Goal: Task Accomplishment & Management: Use online tool/utility

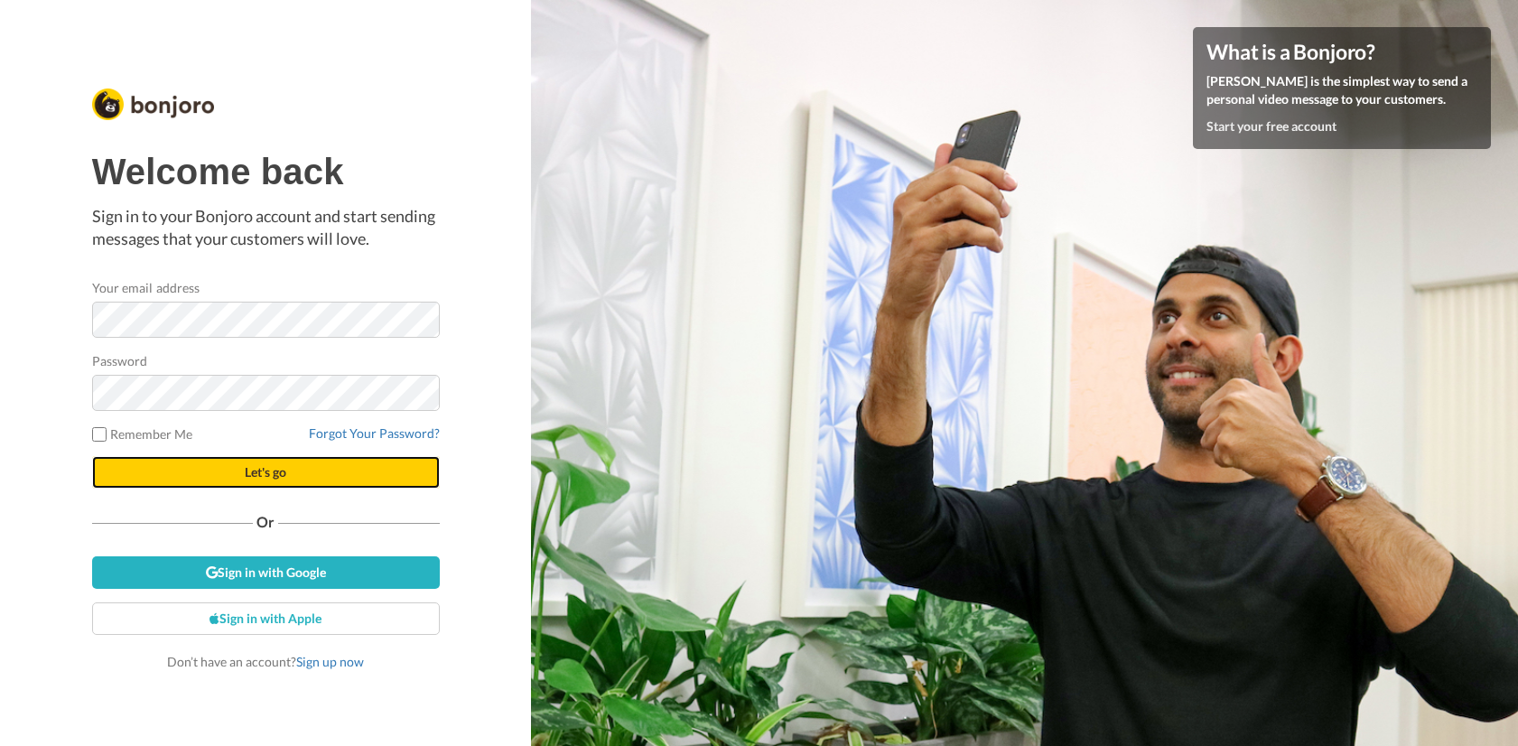
click at [268, 472] on span "Let's go" at bounding box center [266, 471] width 42 height 15
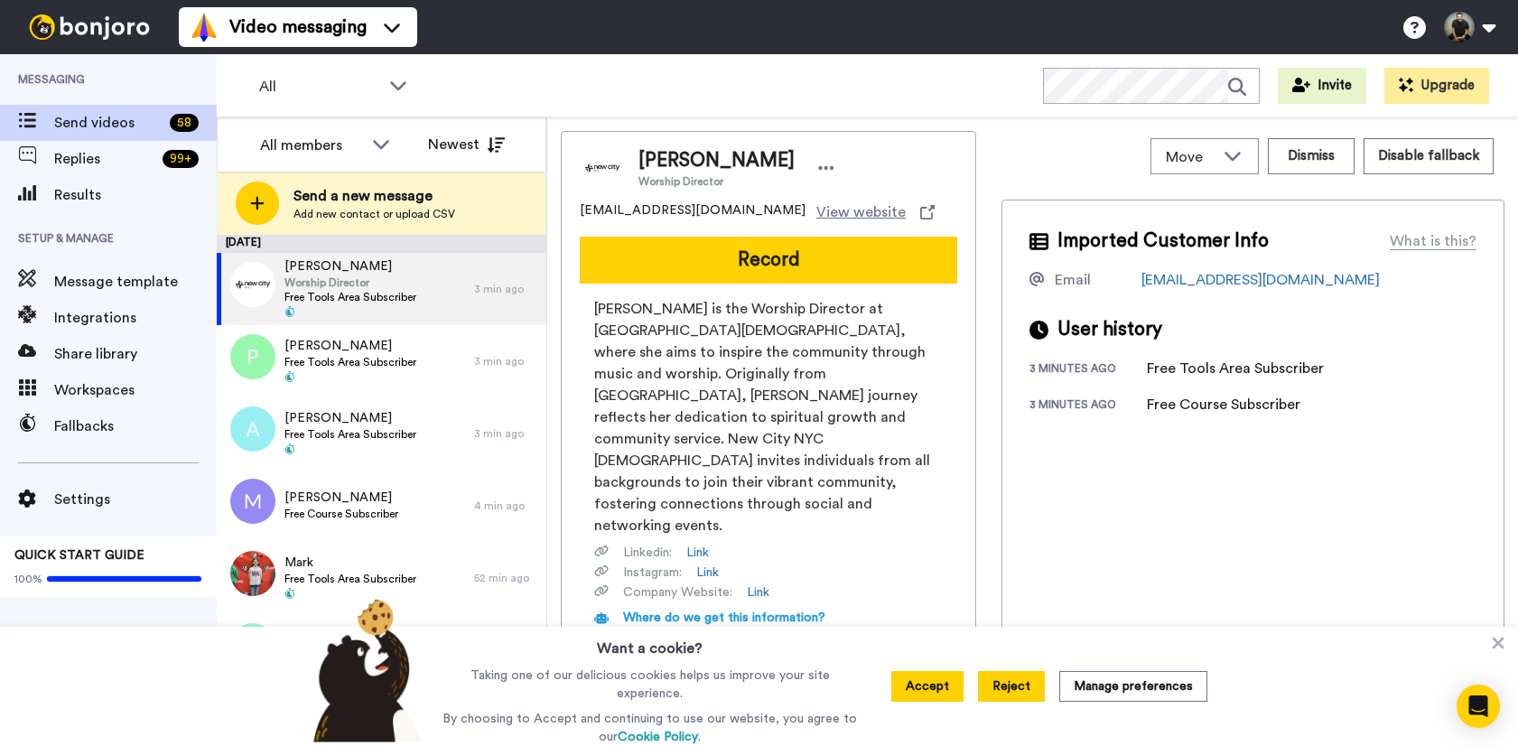
click at [1023, 691] on button "Reject" at bounding box center [1011, 686] width 67 height 31
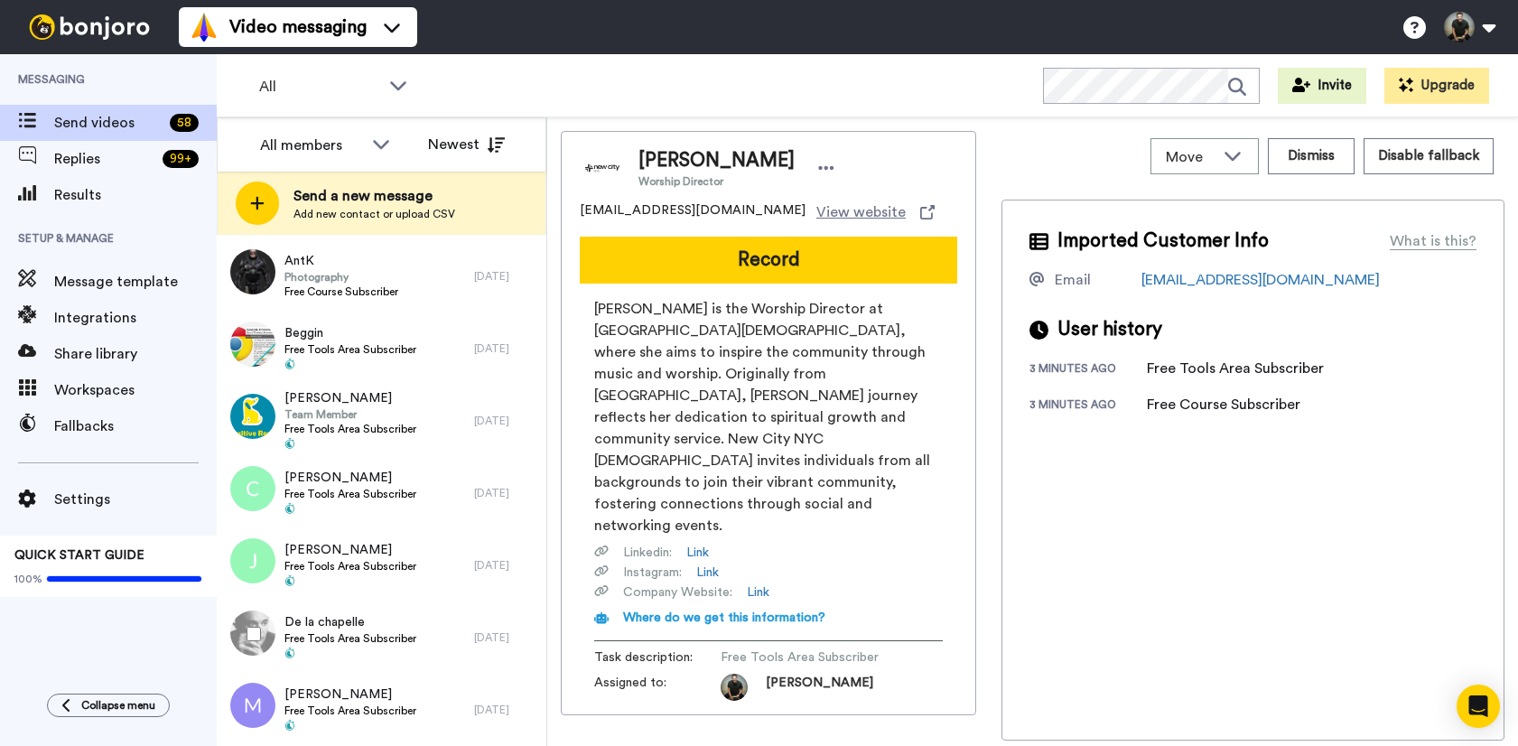
scroll to position [3768, 0]
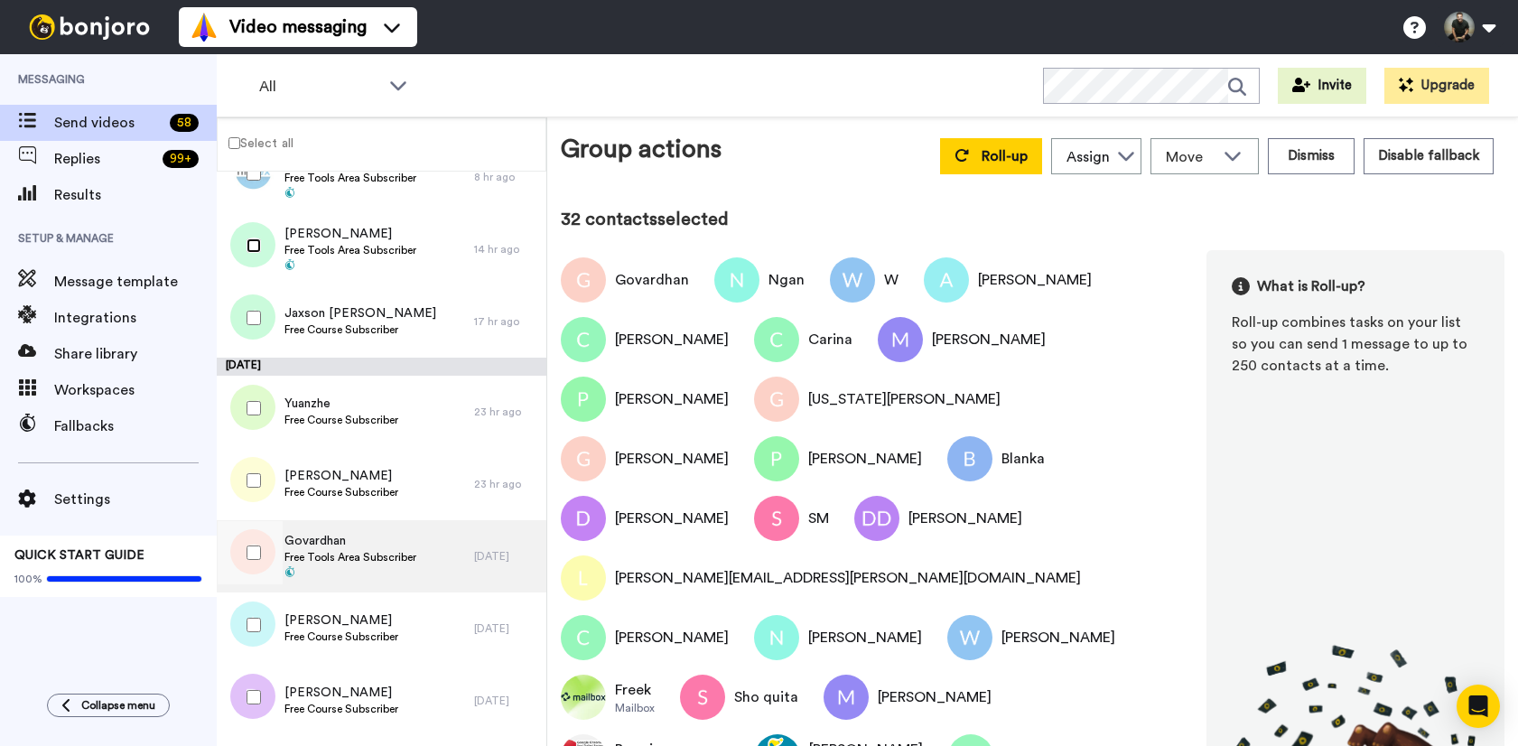
scroll to position [566, 0]
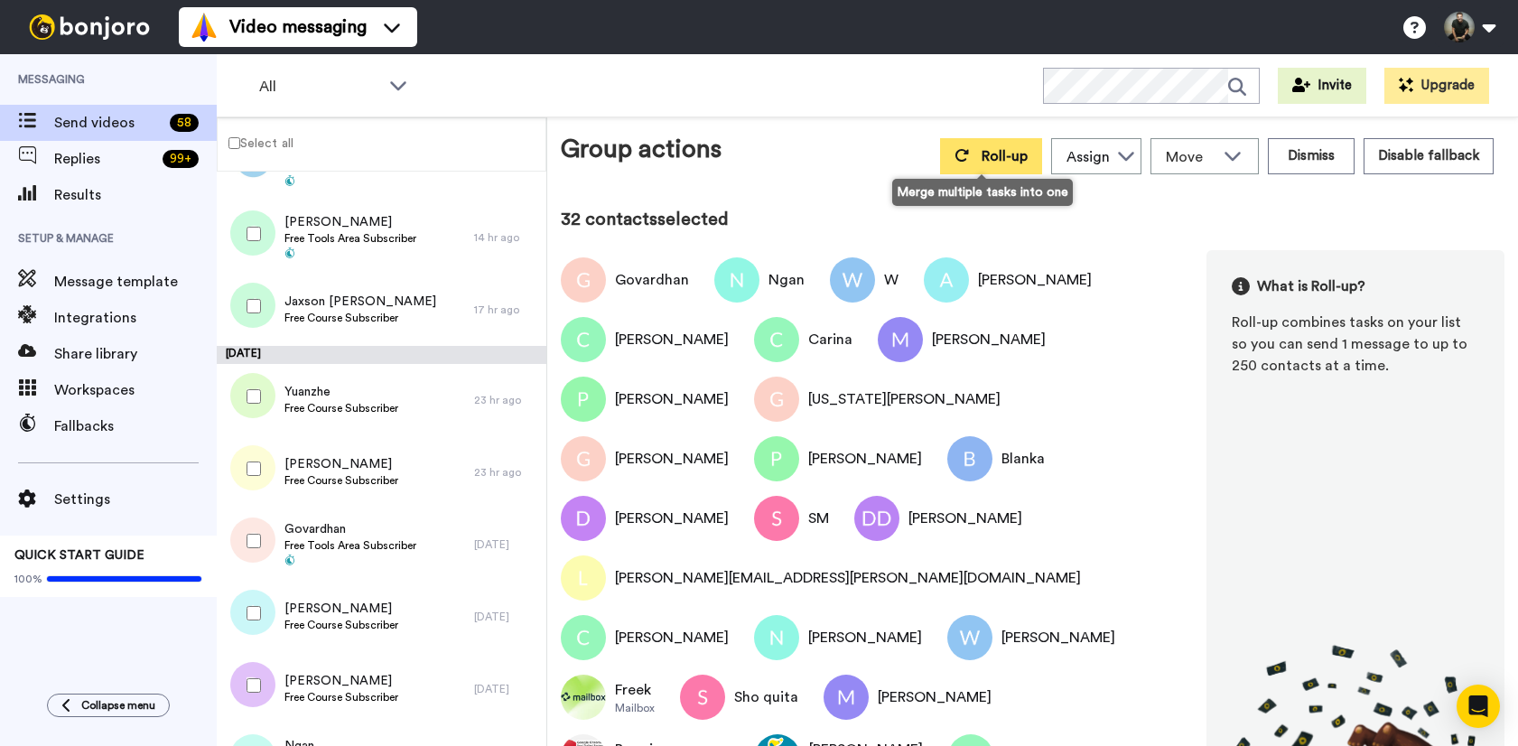
click at [983, 154] on span "Roll-up" at bounding box center [1004, 156] width 46 height 14
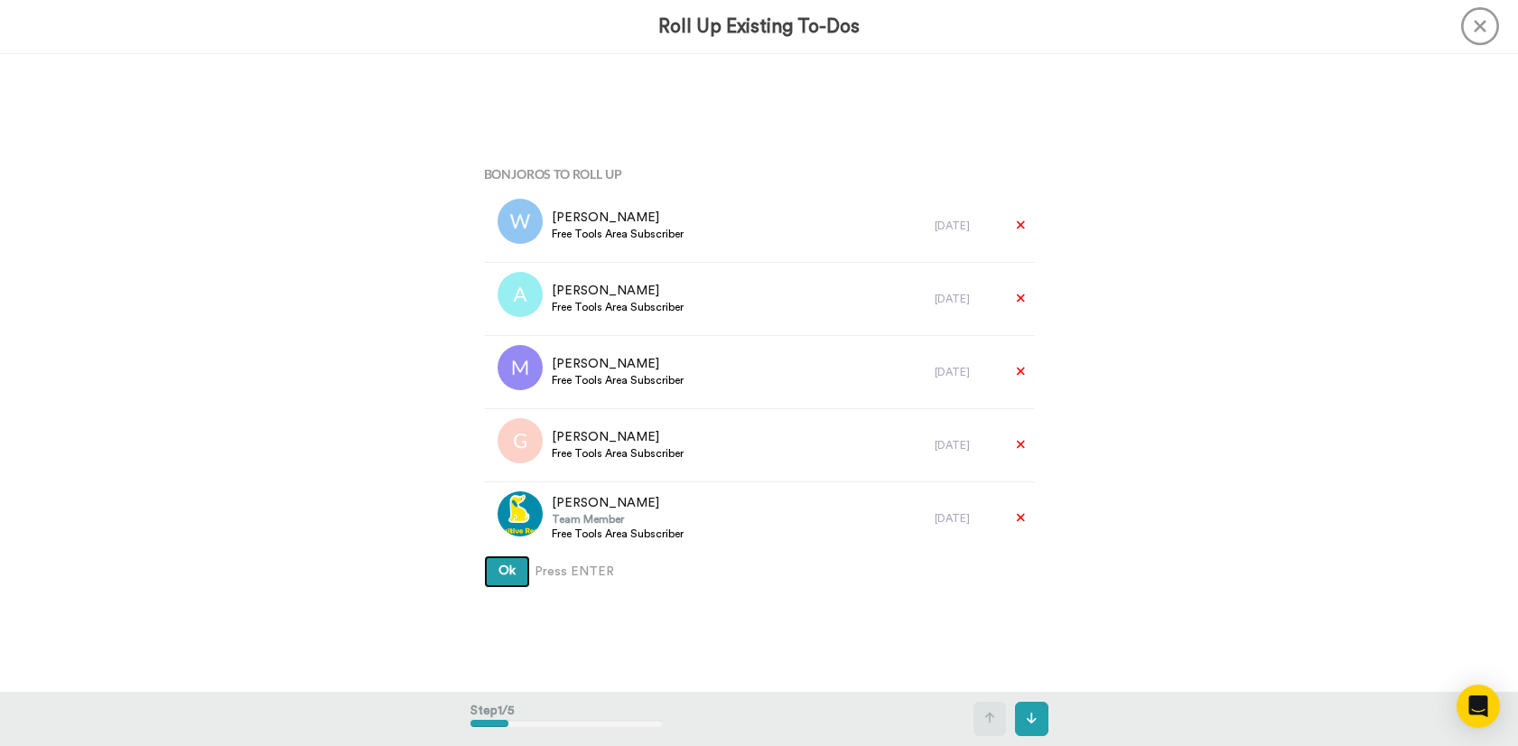
click at [517, 569] on button "Ok" at bounding box center [507, 571] width 46 height 32
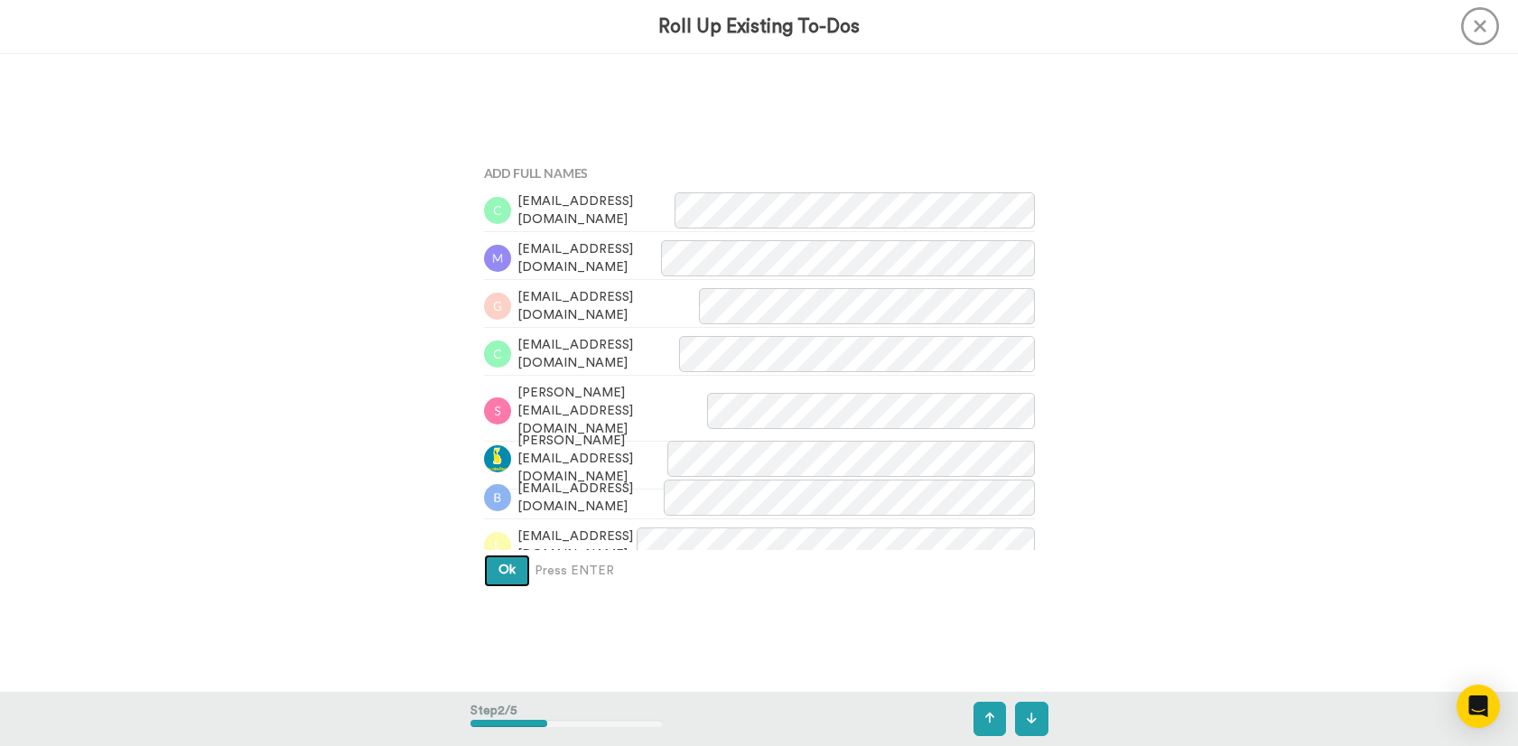
click at [506, 573] on span "Ok" at bounding box center [506, 569] width 17 height 13
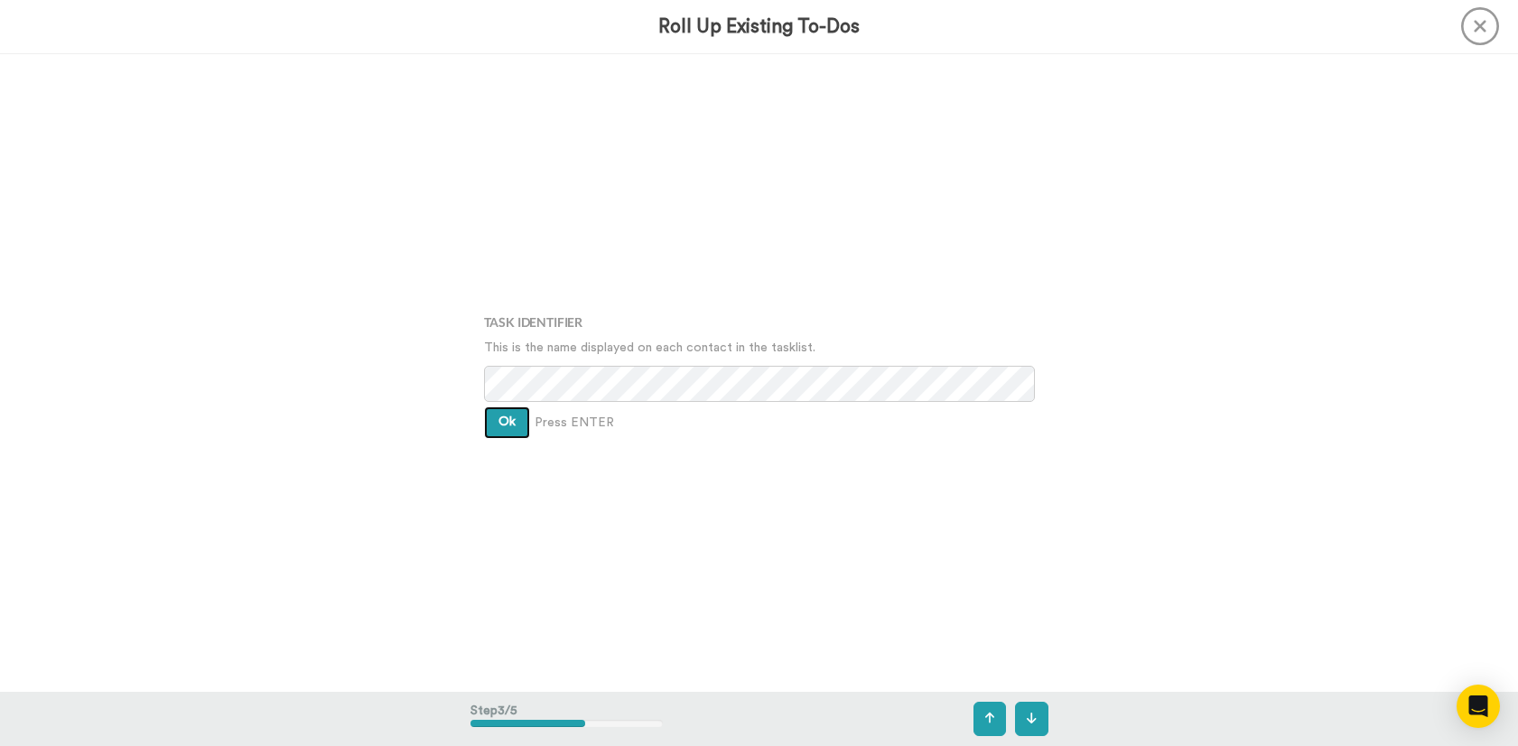
click at [498, 423] on span "Ok" at bounding box center [506, 421] width 17 height 13
click at [497, 416] on button "Ok" at bounding box center [507, 409] width 46 height 32
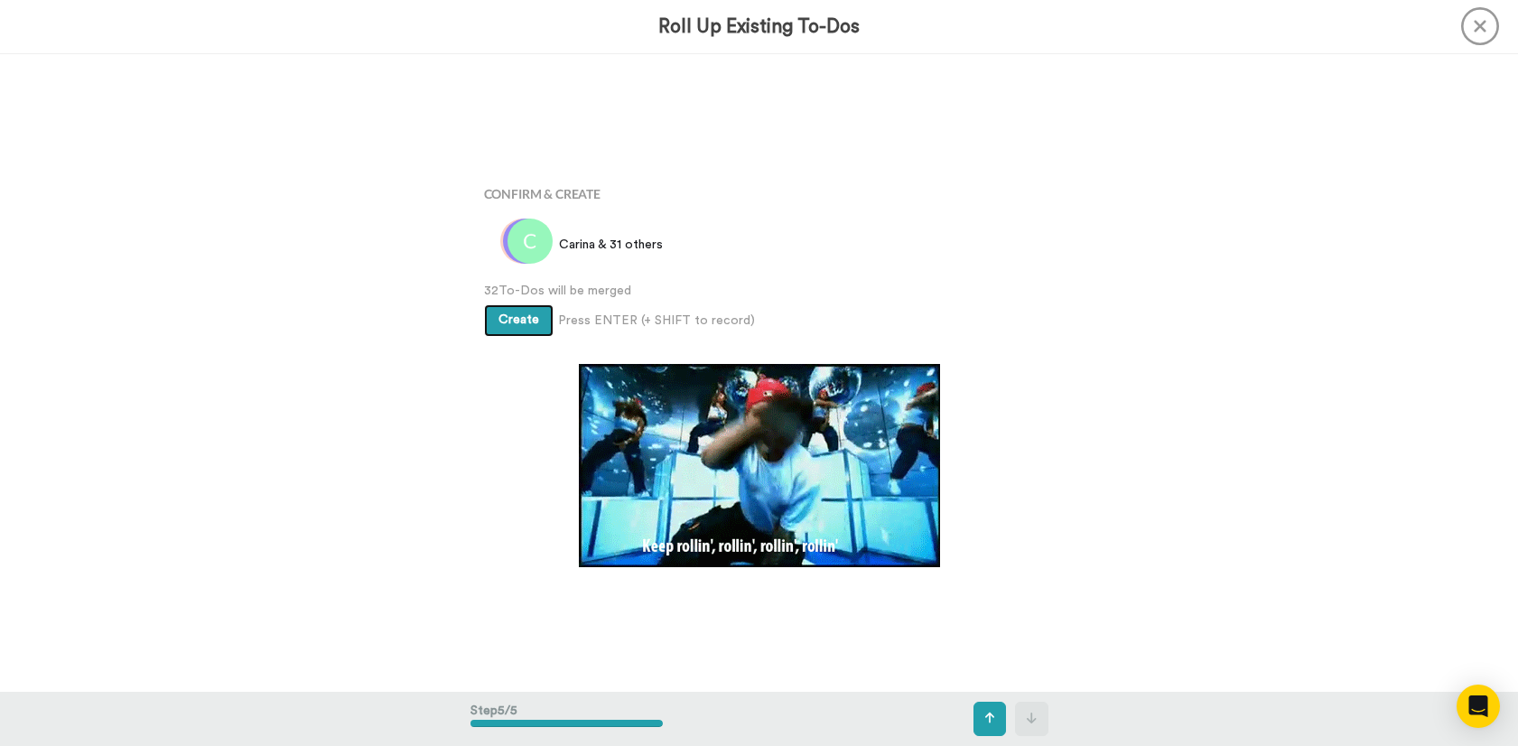
scroll to position [2550, 0]
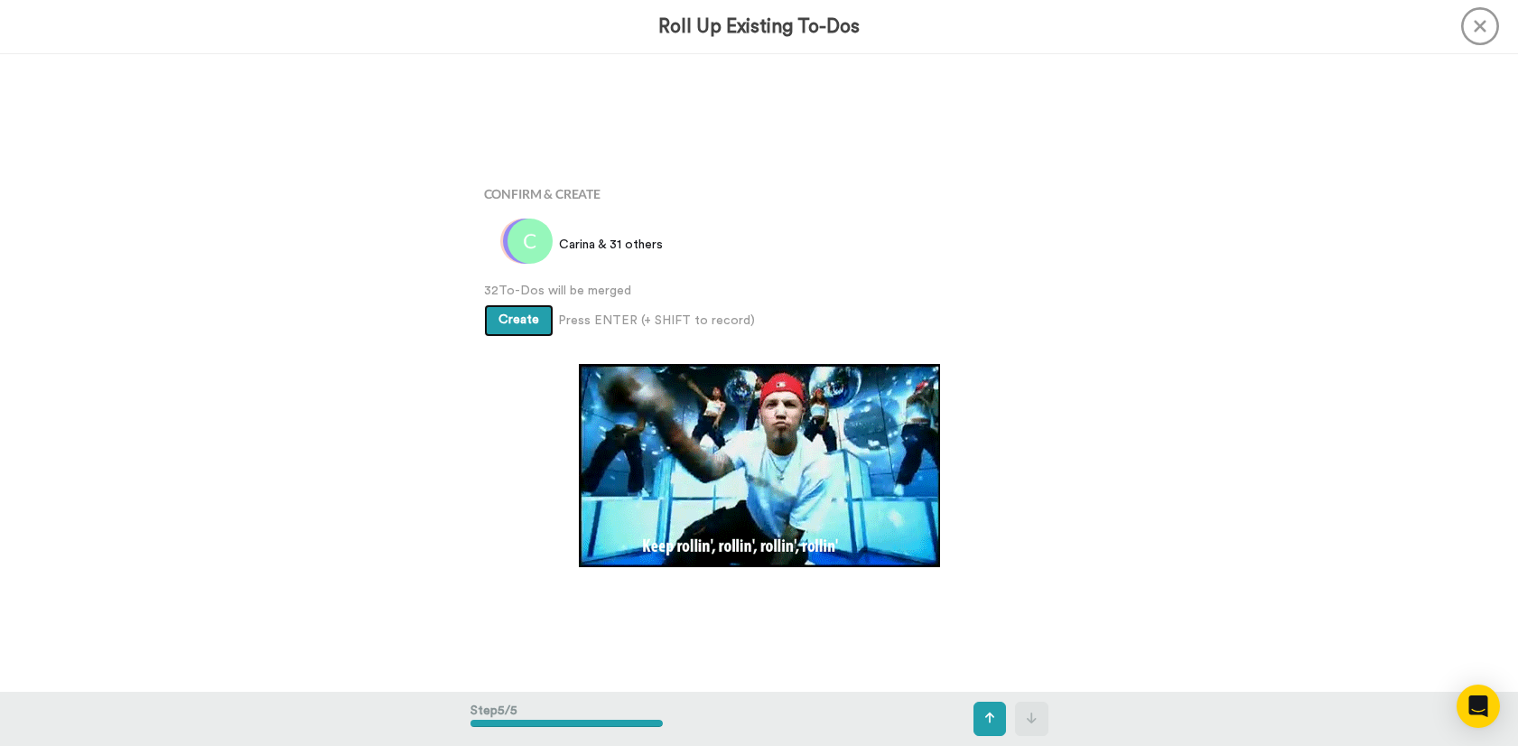
click at [513, 320] on span "Create" at bounding box center [518, 319] width 41 height 13
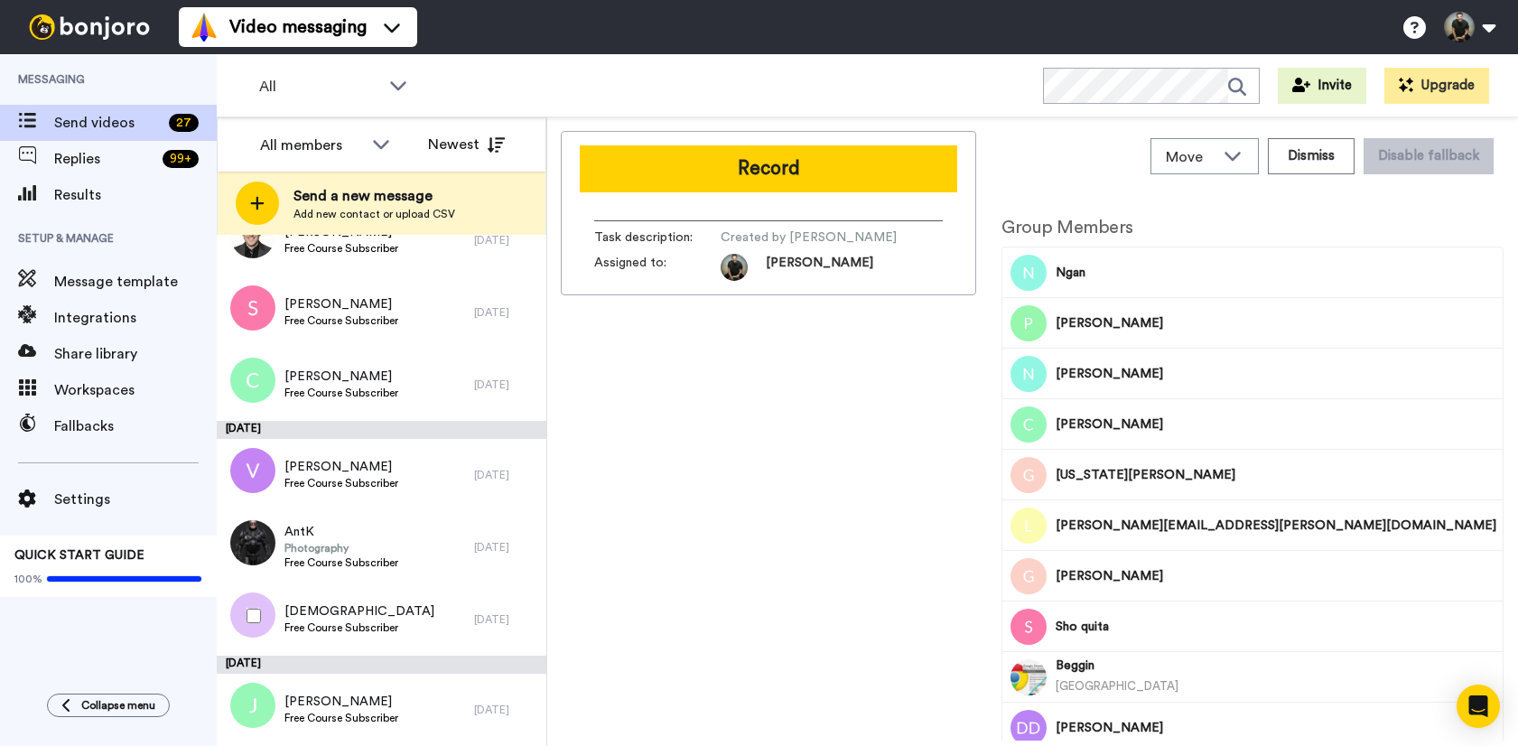
scroll to position [1529, 0]
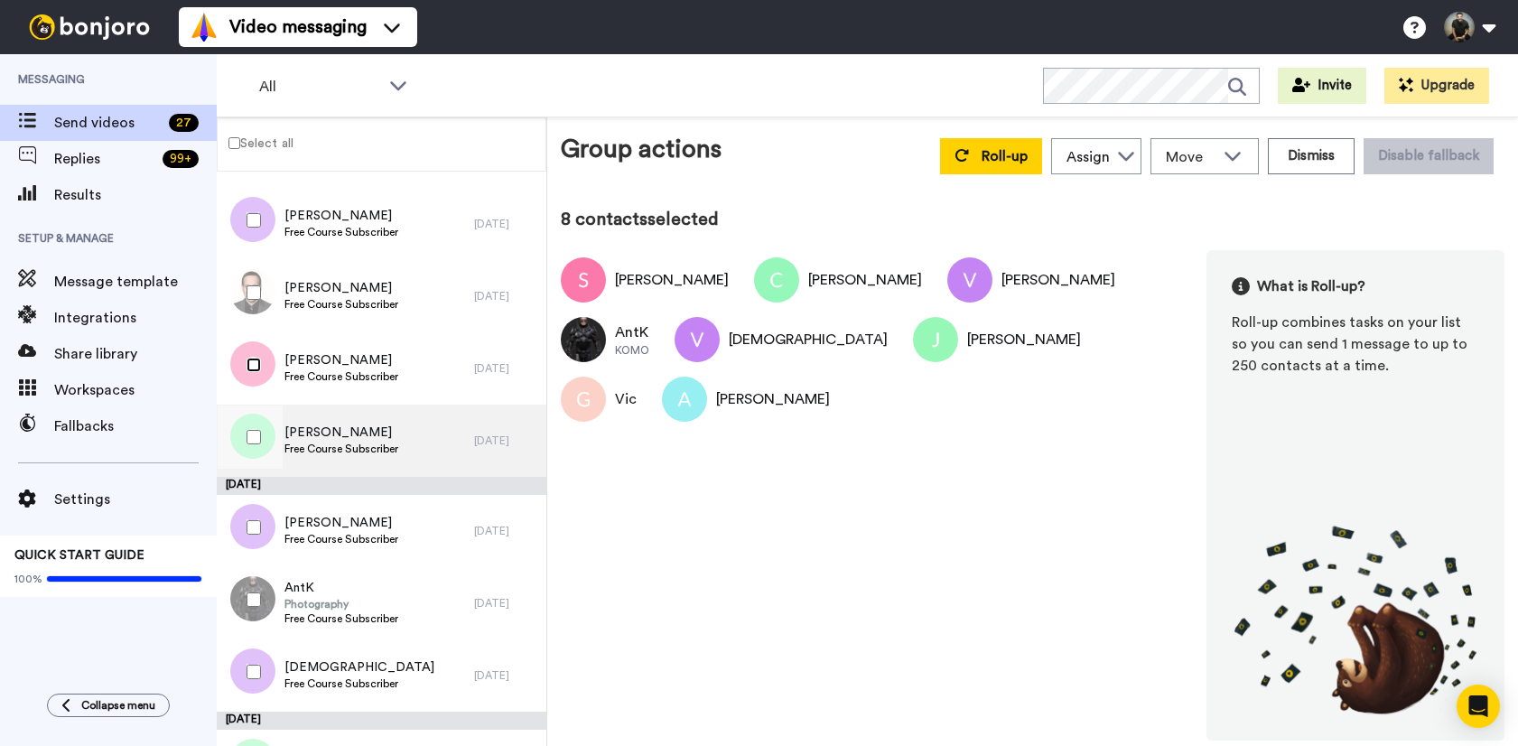
scroll to position [1182, 0]
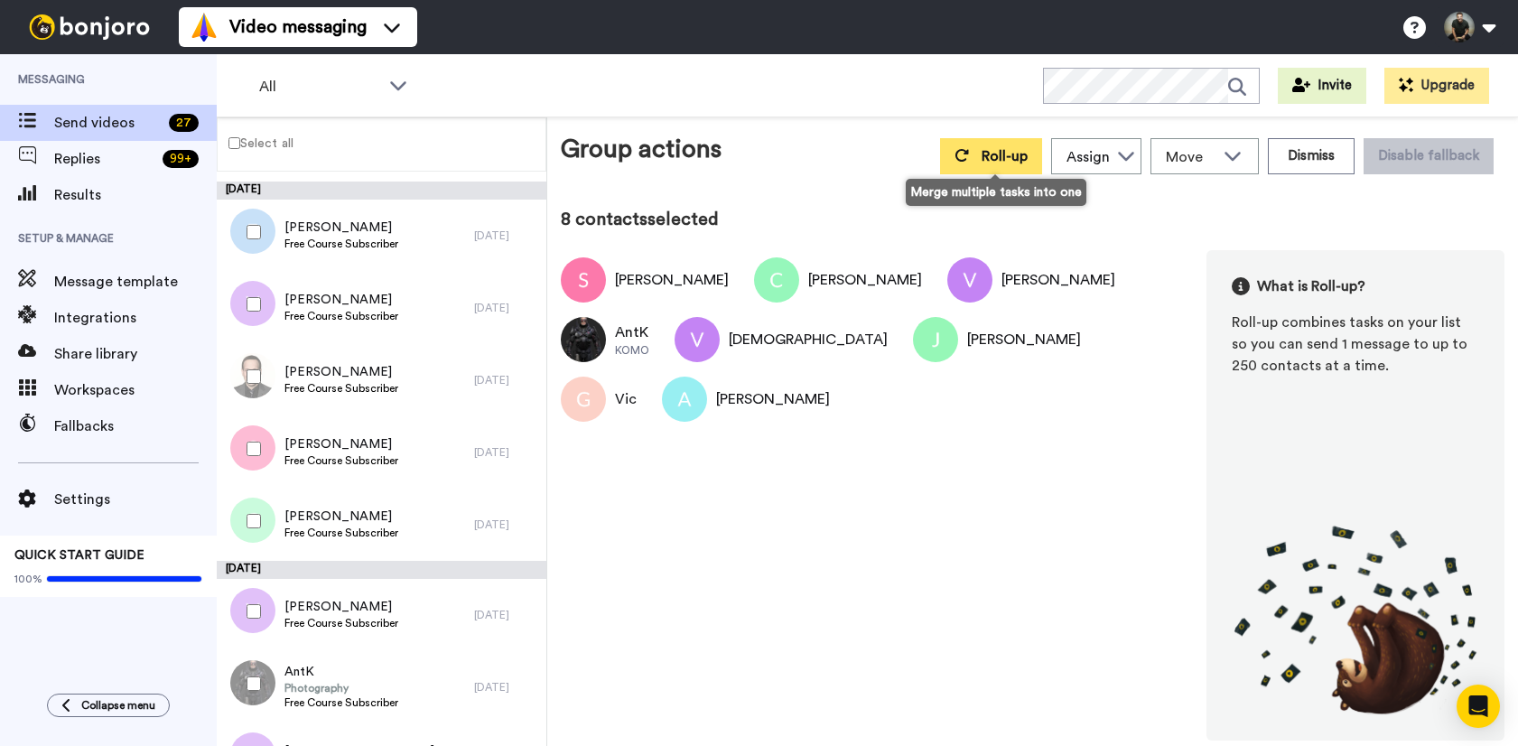
click at [997, 153] on span "Roll-up" at bounding box center [1004, 156] width 46 height 14
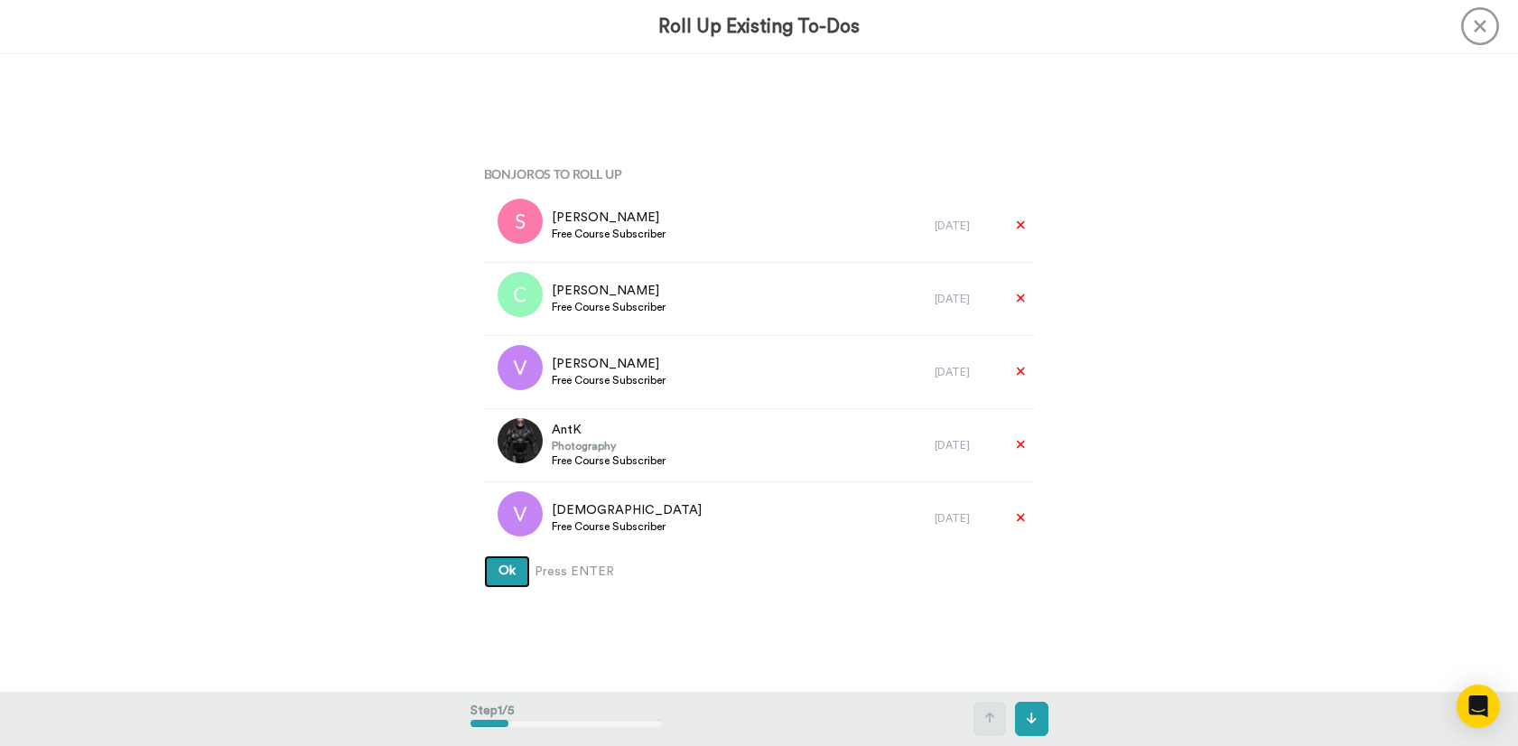
click at [502, 580] on button "Ok" at bounding box center [507, 571] width 46 height 32
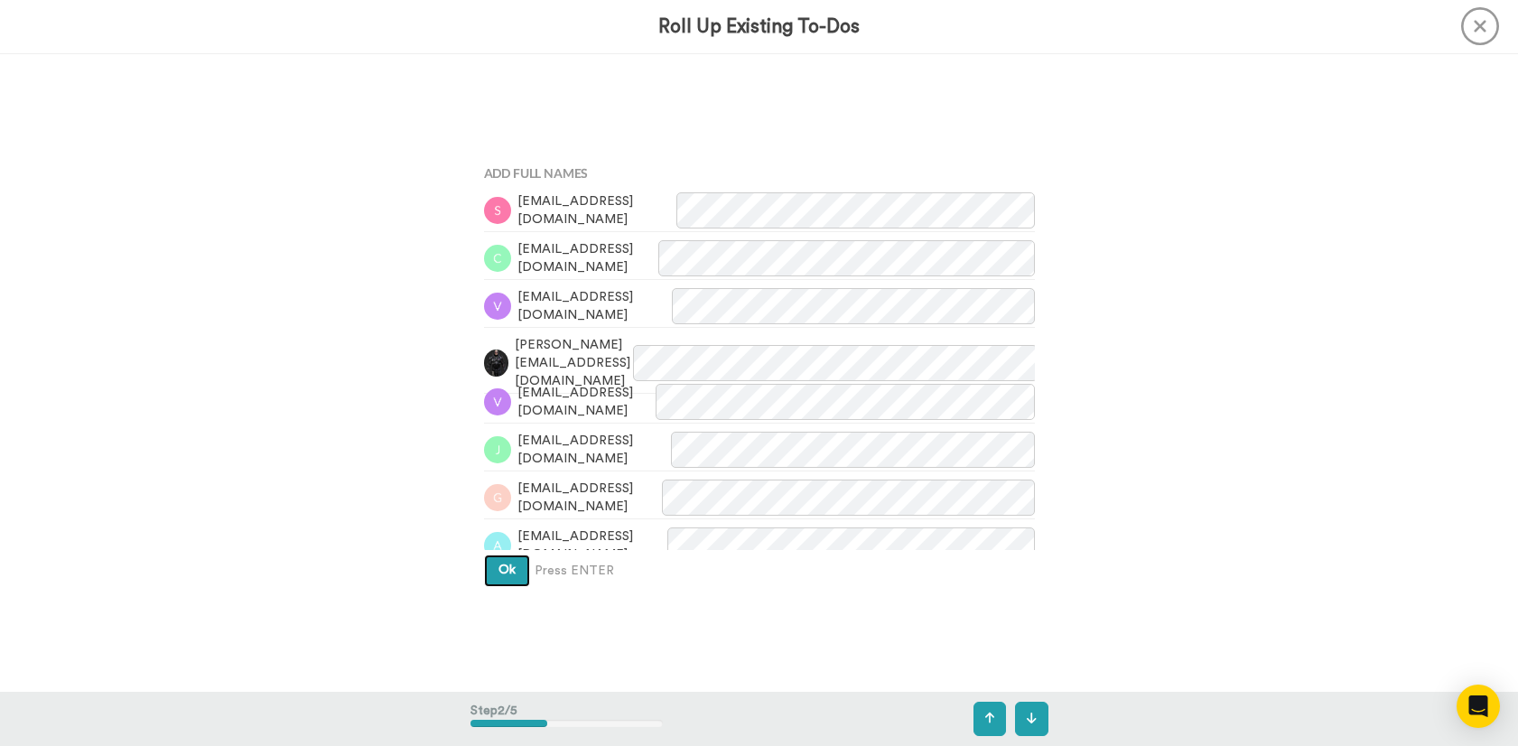
click at [506, 569] on span "Ok" at bounding box center [506, 569] width 17 height 13
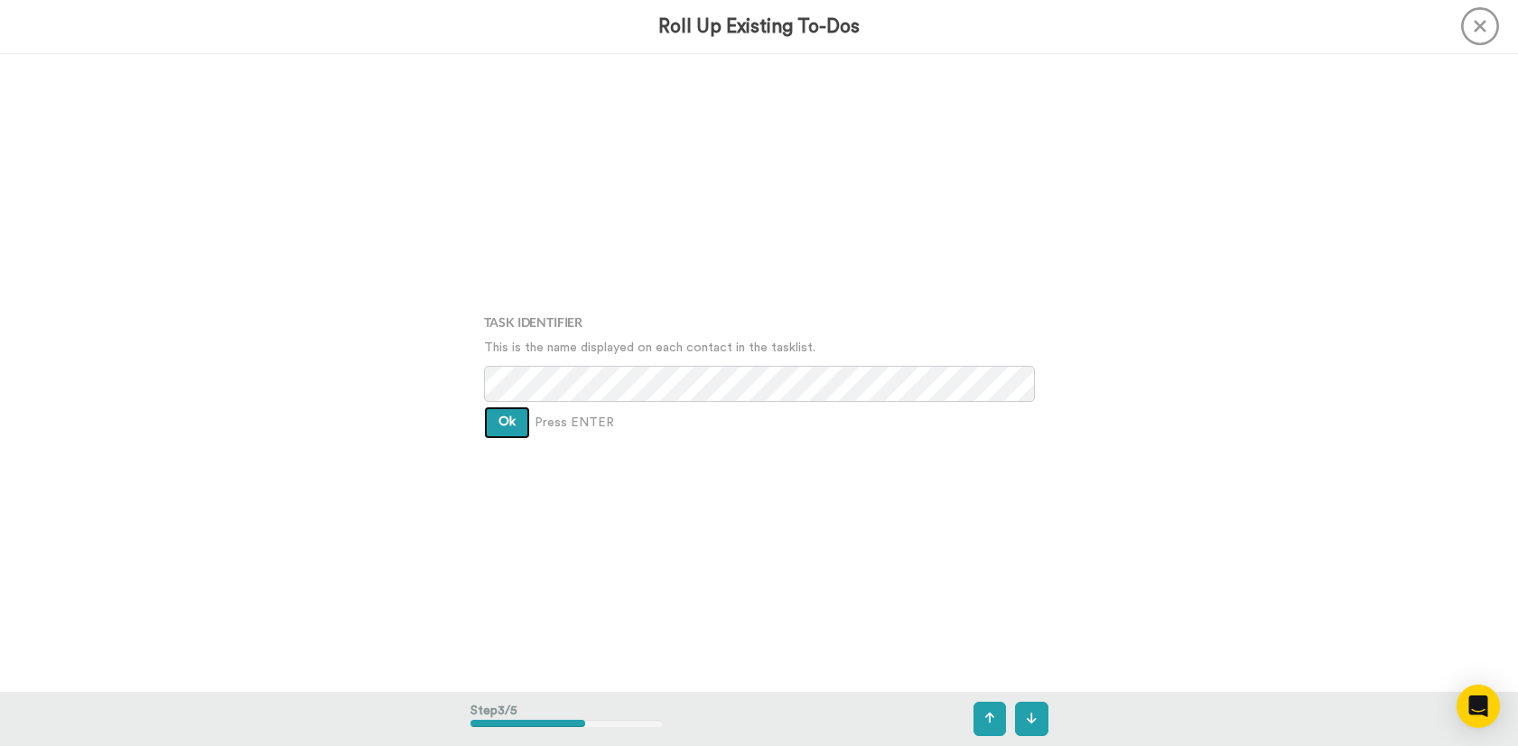
click at [498, 415] on span "Ok" at bounding box center [506, 421] width 17 height 13
click at [503, 413] on span "Ok" at bounding box center [506, 408] width 17 height 13
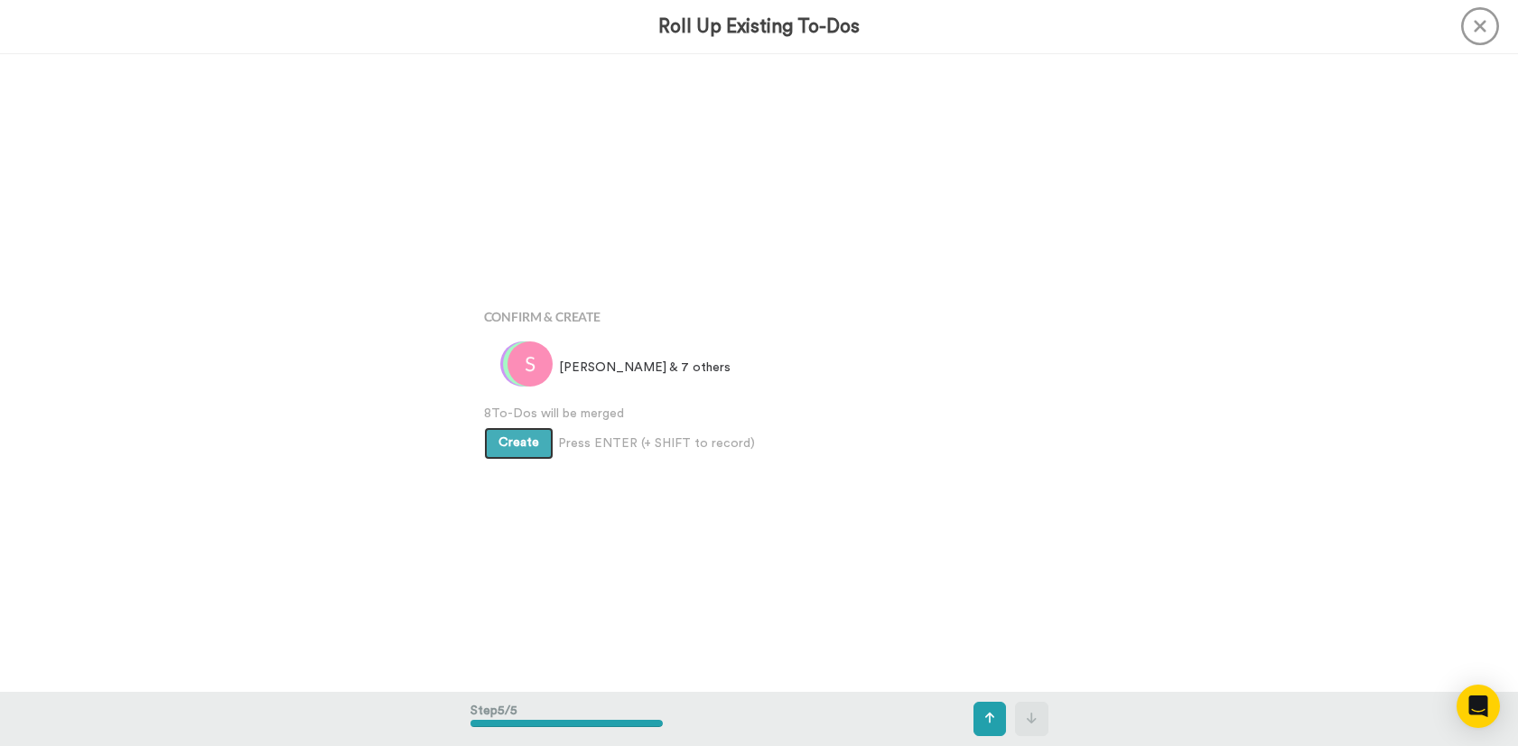
scroll to position [2550, 0]
click at [513, 435] on span "Create" at bounding box center [518, 435] width 41 height 13
